Goal: Transaction & Acquisition: Purchase product/service

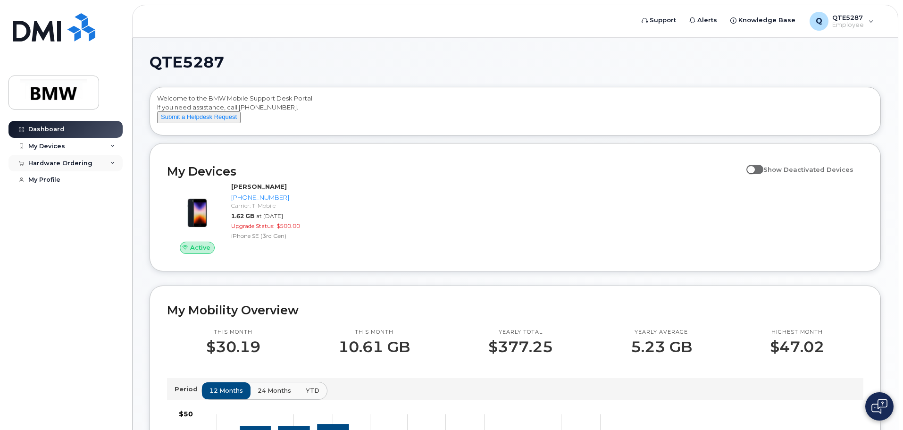
click at [99, 155] on div "Hardware Ordering" at bounding box center [65, 163] width 114 height 17
click at [97, 158] on div "Hardware Ordering" at bounding box center [65, 163] width 114 height 17
click at [84, 156] on div "Hardware Ordering" at bounding box center [65, 163] width 114 height 17
click at [37, 198] on div "New Order" at bounding box center [51, 198] width 36 height 8
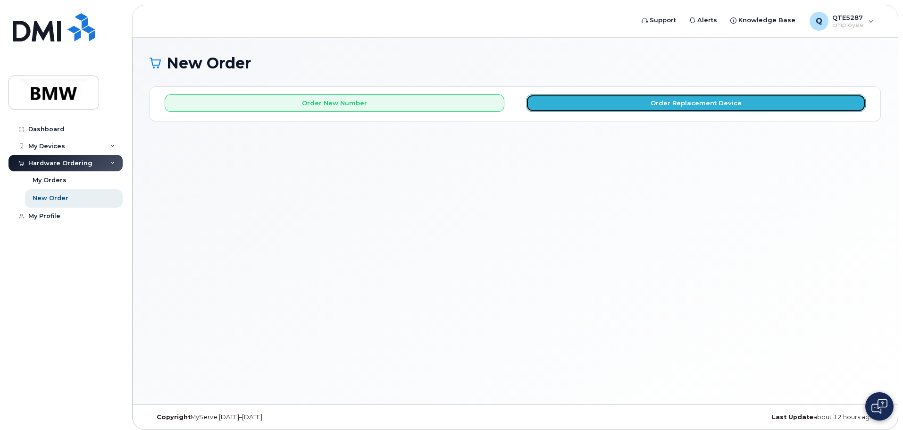
click at [549, 96] on button "Order Replacement Device" at bounding box center [696, 102] width 340 height 17
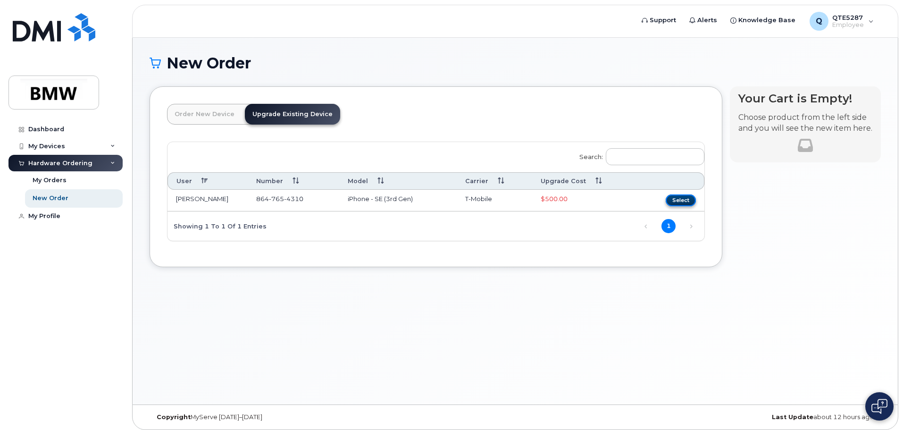
click at [669, 197] on button "Select" at bounding box center [681, 200] width 30 height 12
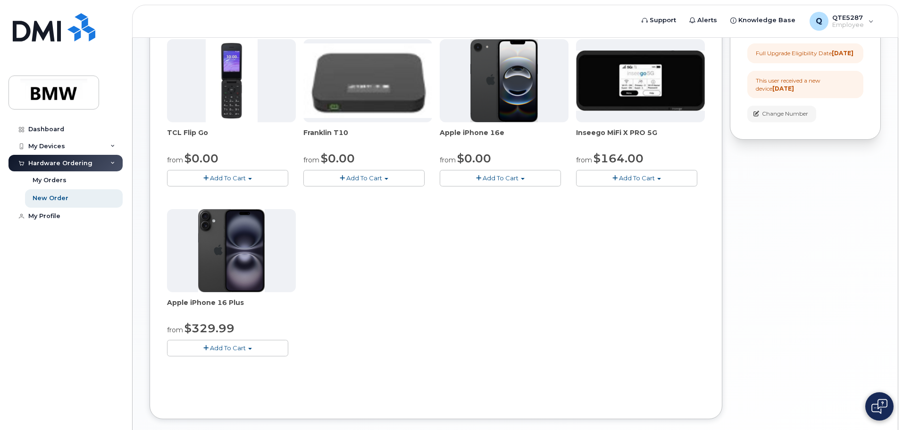
scroll to position [219, 0]
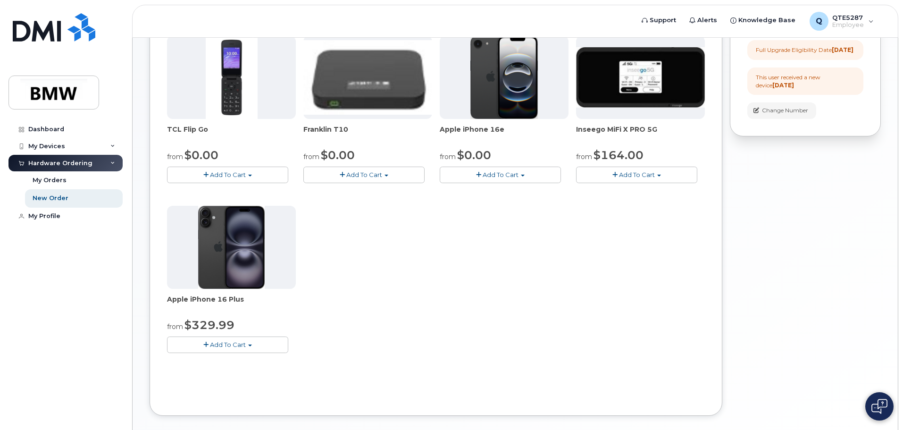
click at [479, 177] on span "button" at bounding box center [478, 175] width 5 height 6
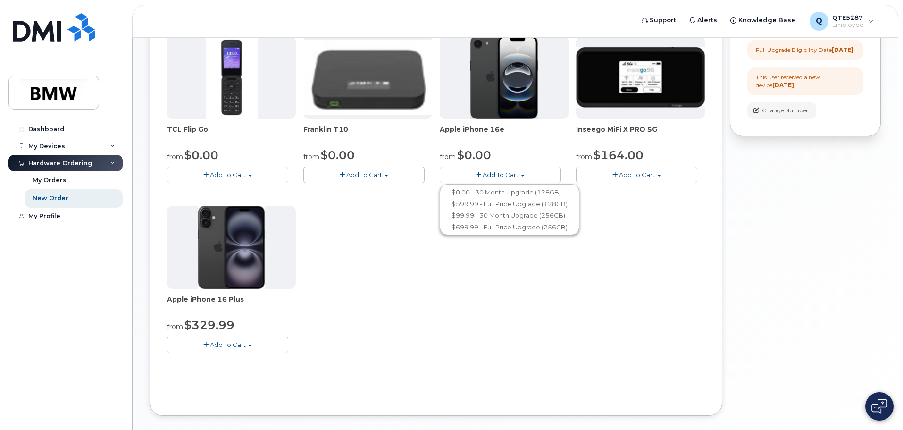
click at [479, 177] on span "button" at bounding box center [478, 175] width 5 height 6
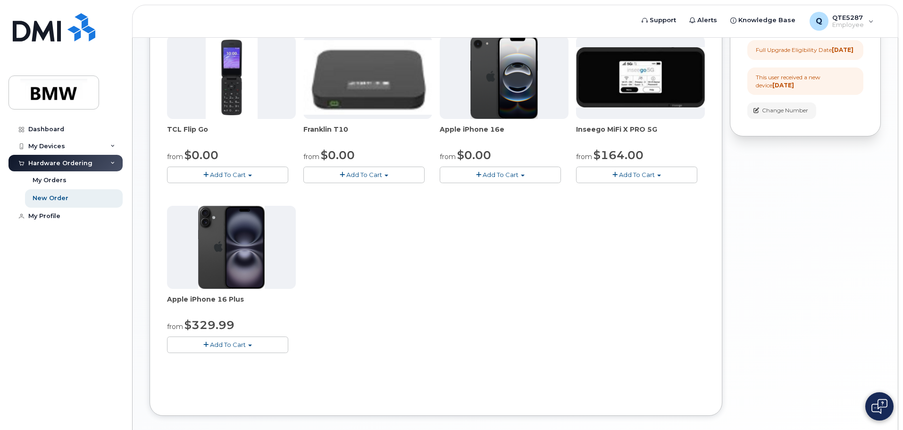
click at [224, 341] on button "Add To Cart" at bounding box center [227, 345] width 121 height 17
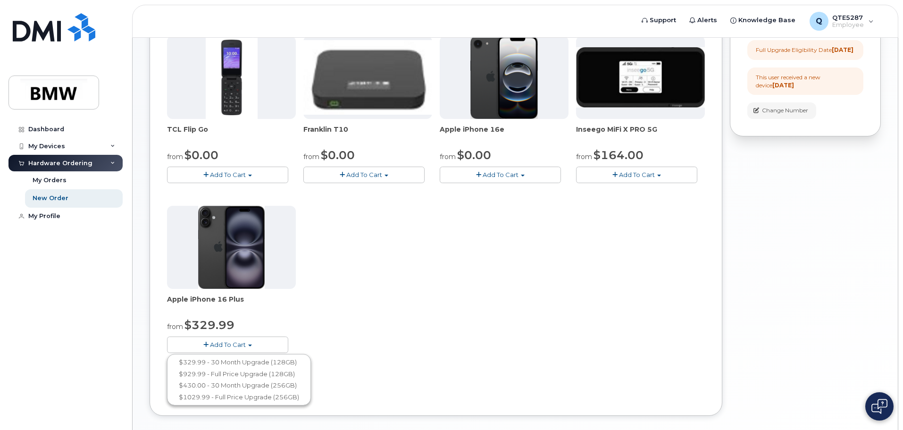
click at [230, 343] on span "Add To Cart" at bounding box center [228, 345] width 36 height 8
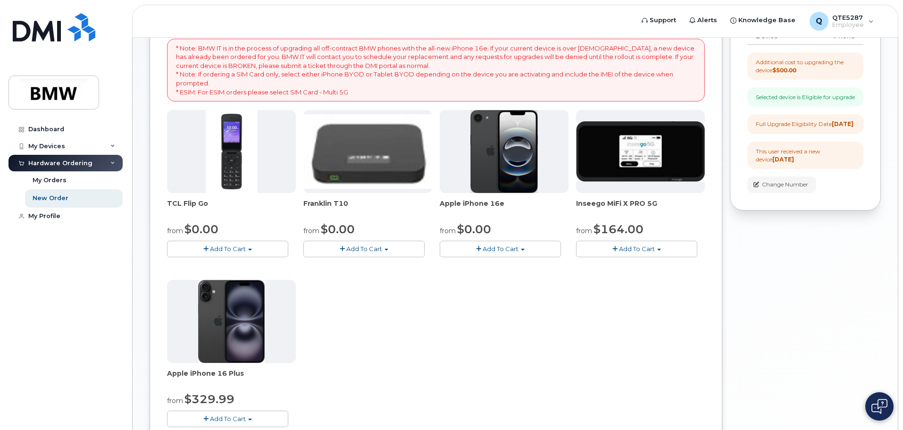
scroll to position [0, 0]
